Goal: Find specific page/section: Find specific page/section

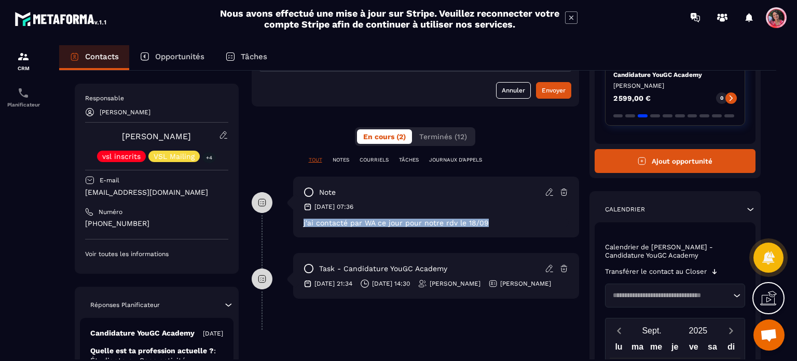
drag, startPoint x: 490, startPoint y: 224, endPoint x: 301, endPoint y: 223, distance: 189.5
click at [301, 223] on div "note [DATE] 07:36 j'ai contacté par WA ce jour pour notre rdv le 18/09" at bounding box center [436, 206] width 286 height 61
copy p "j'ai contacté par WA ce jour pour notre rdv le 18/09"
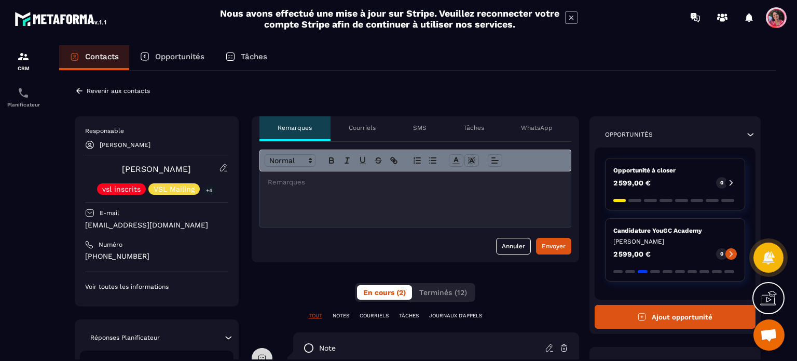
click at [125, 91] on p "Revenir aux contacts" at bounding box center [118, 90] width 63 height 7
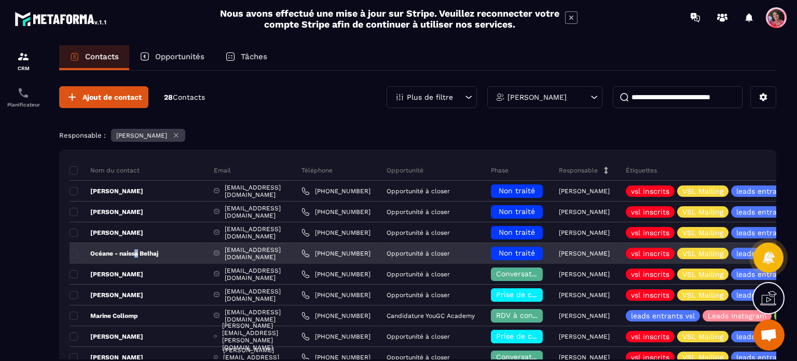
click at [138, 252] on p "Océane - naissa Belhaj" at bounding box center [114, 253] width 89 height 8
